Goal: Find specific page/section: Find specific page/section

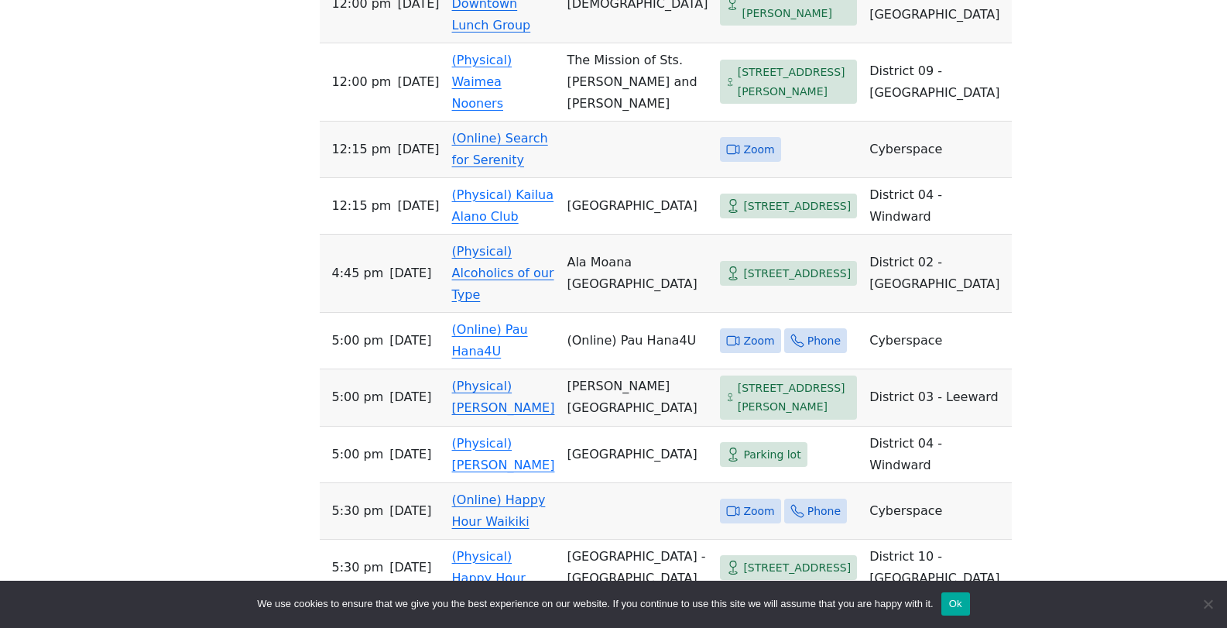
scroll to position [929, 0]
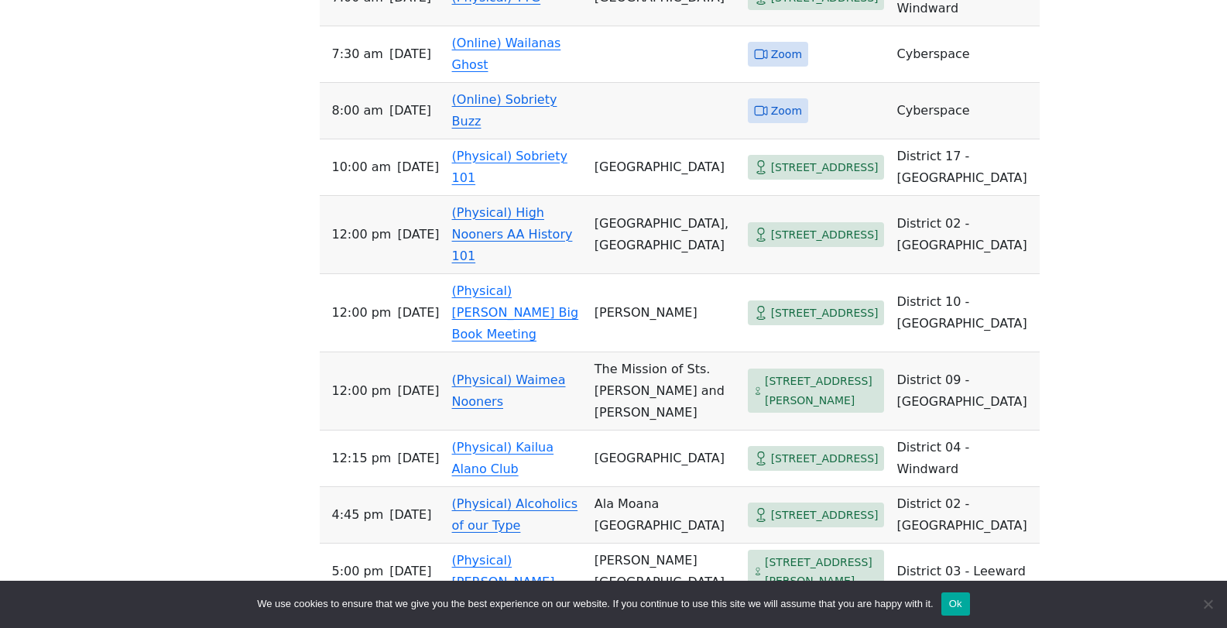
scroll to position [3251, 0]
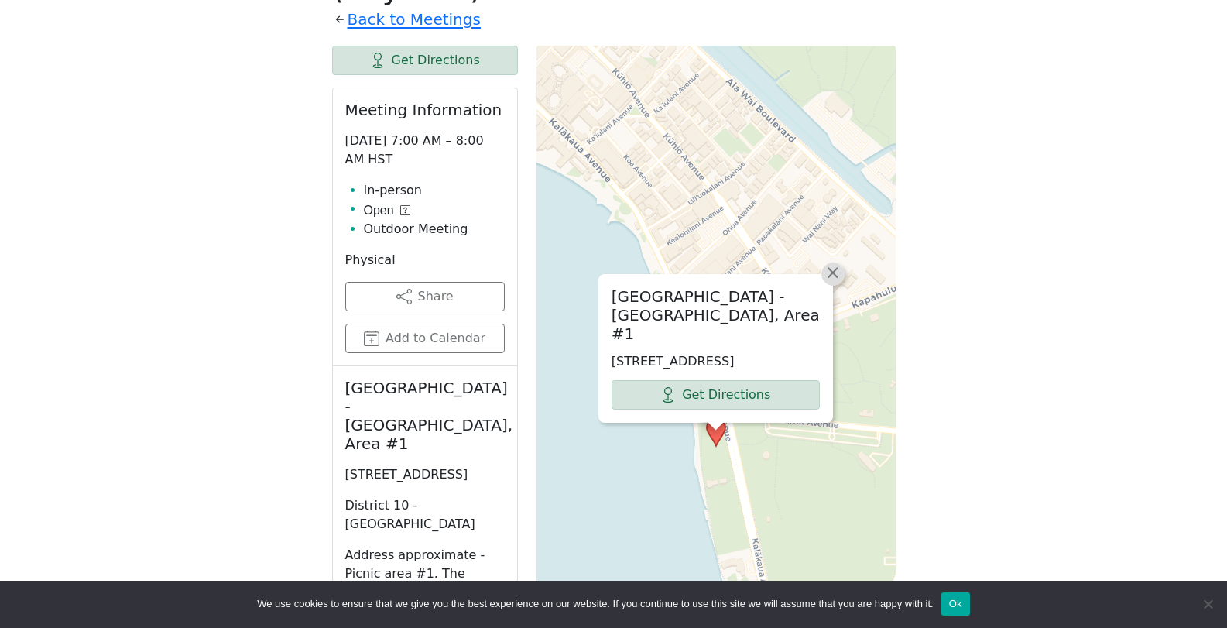
click at [829, 282] on span "×" at bounding box center [832, 272] width 15 height 19
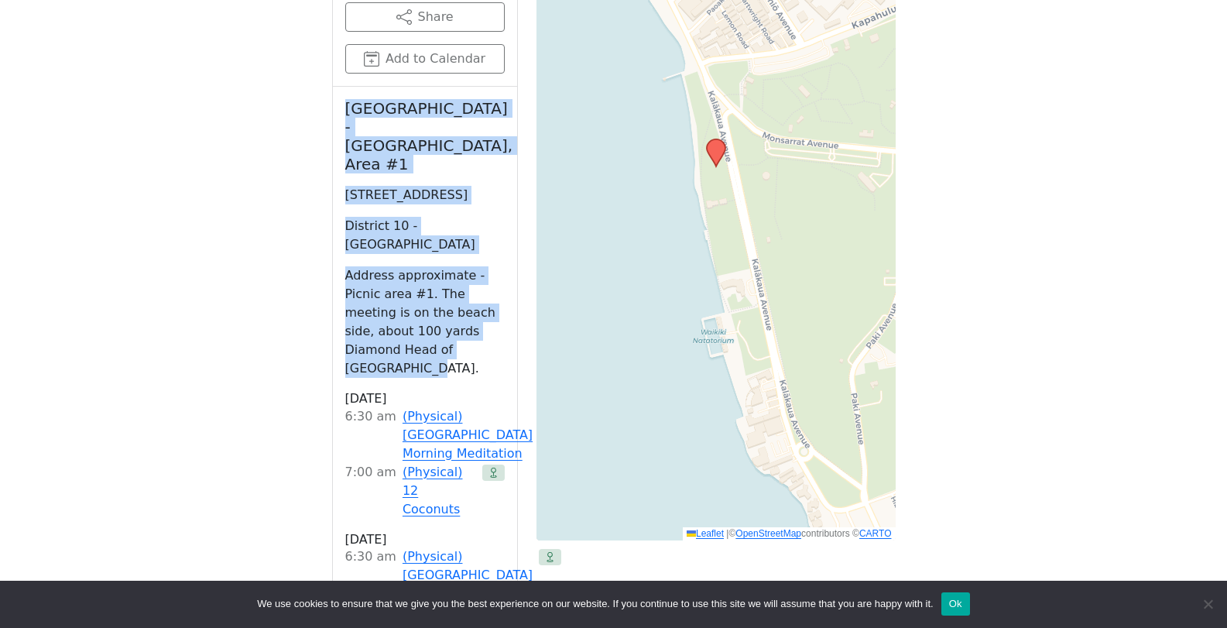
scroll to position [971, 0]
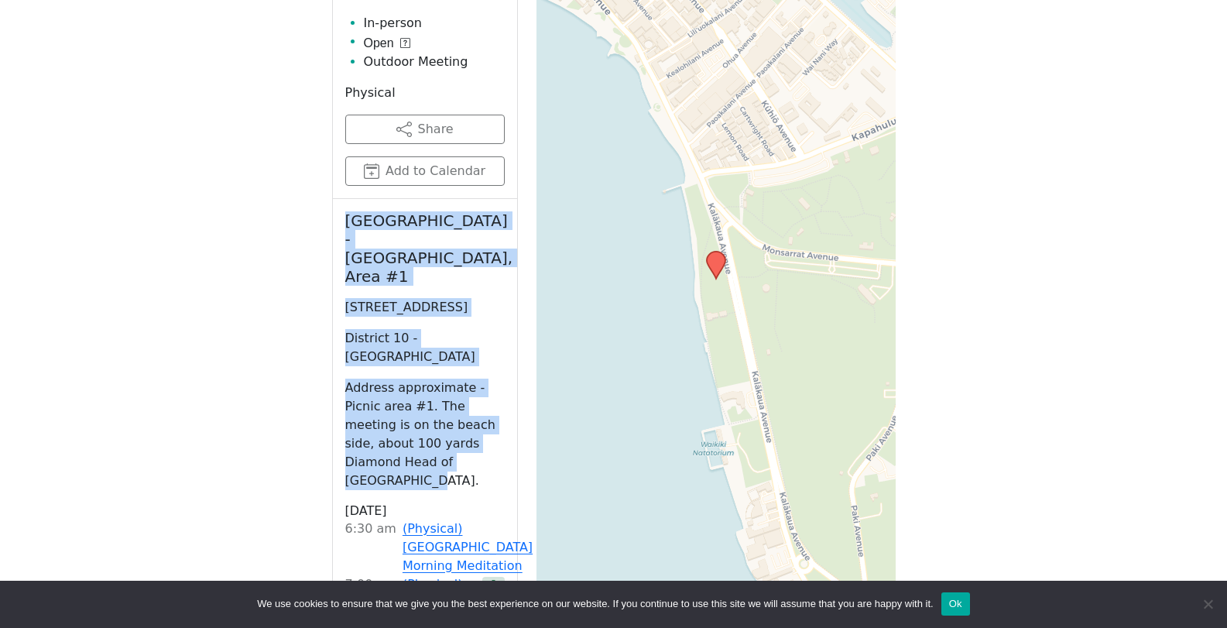
drag, startPoint x: 427, startPoint y: 250, endPoint x: 307, endPoint y: 188, distance: 135.7
copy div "[GEOGRAPHIC_DATA] - [GEOGRAPHIC_DATA] #1 [STREET_ADDRESS][GEOGRAPHIC_DATA] 10 -…"
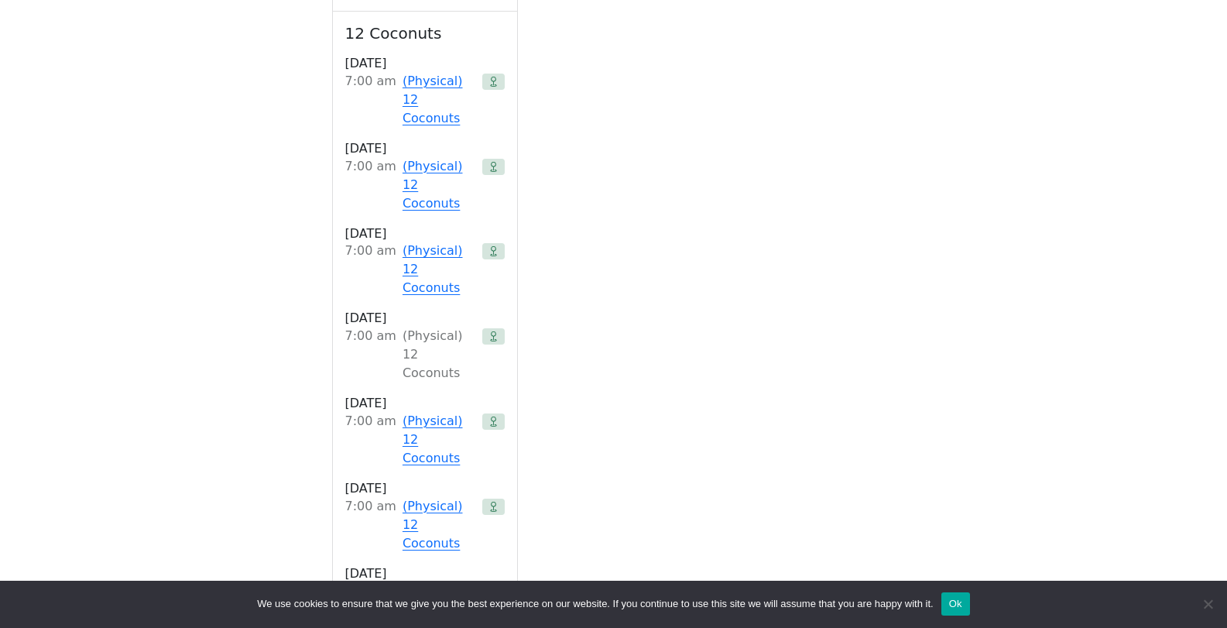
scroll to position [2365, 0]
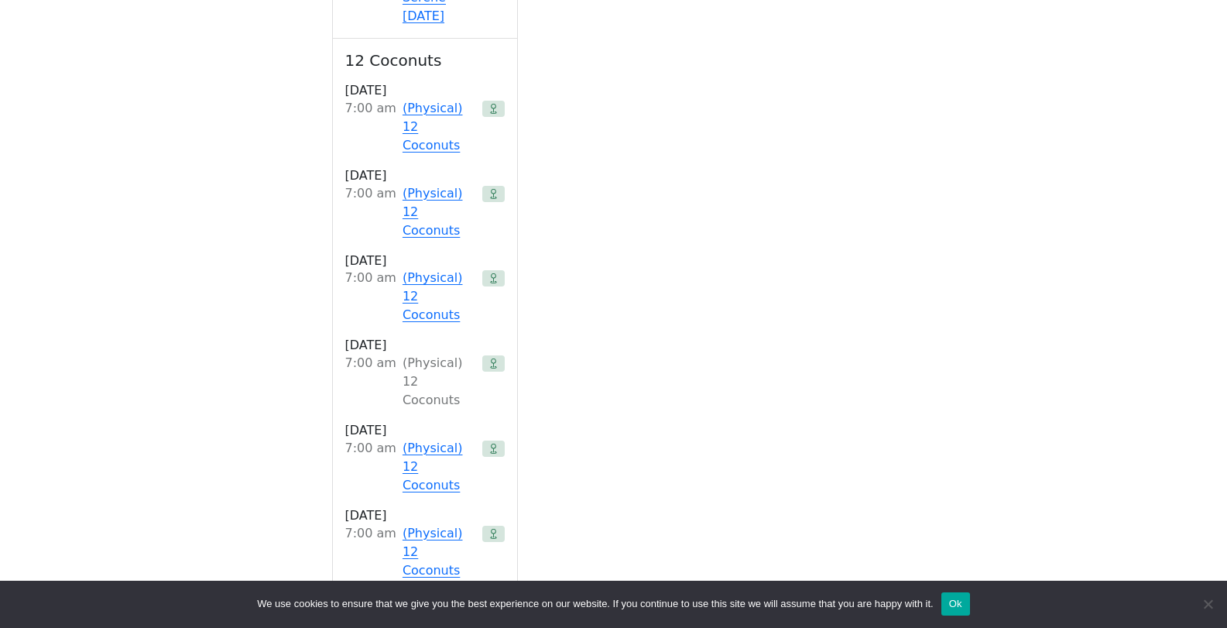
click at [428, 269] on link "(Physical) 12 Coconuts" at bounding box center [439, 297] width 74 height 56
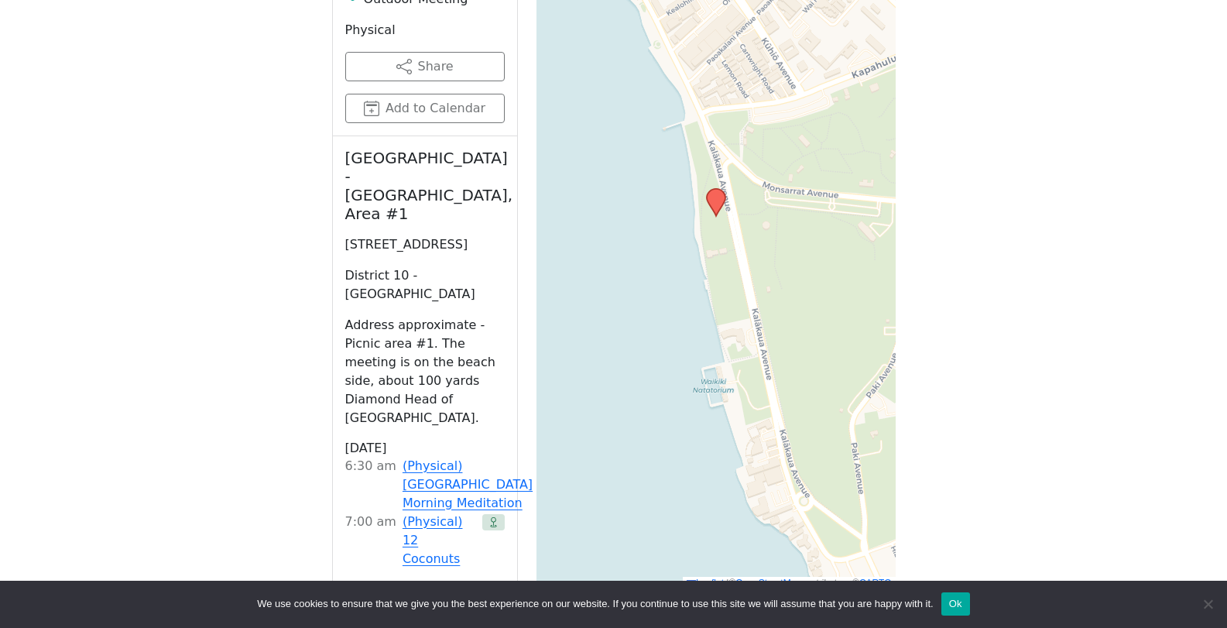
scroll to position [1036, 0]
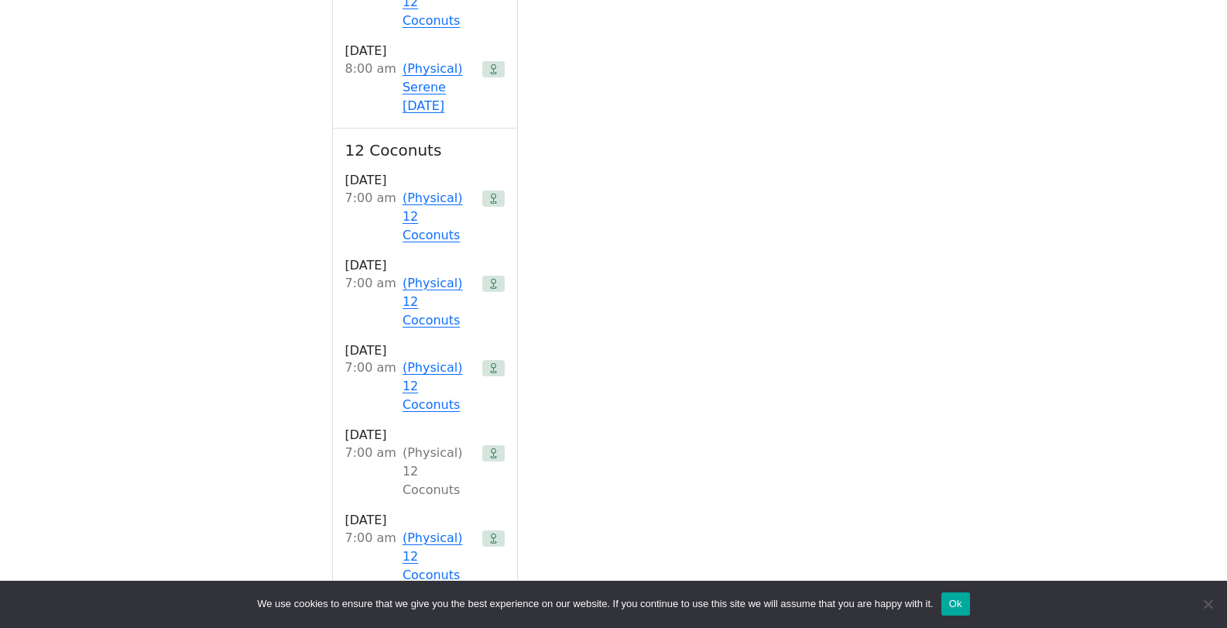
scroll to position [2352, 0]
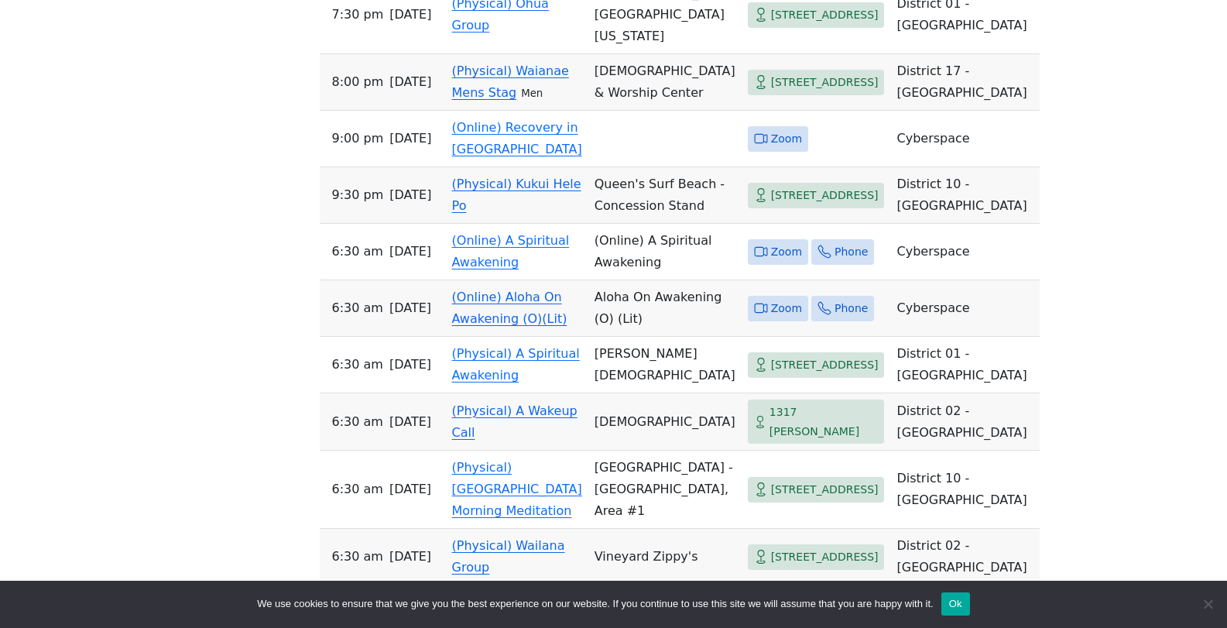
scroll to position [2984, 0]
